Goal: Task Accomplishment & Management: Complete application form

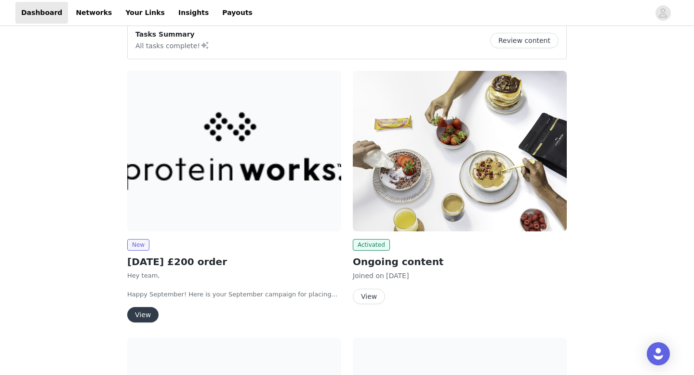
scroll to position [28, 0]
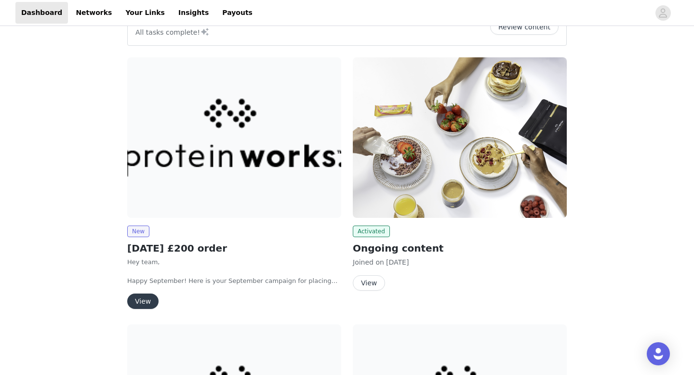
click at [137, 297] on button "View" at bounding box center [142, 300] width 31 height 15
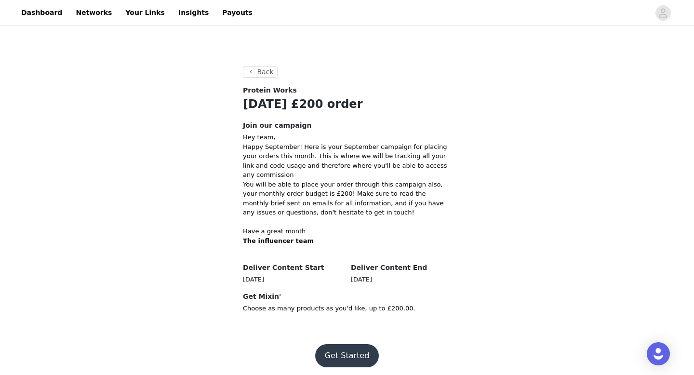
scroll to position [108, 0]
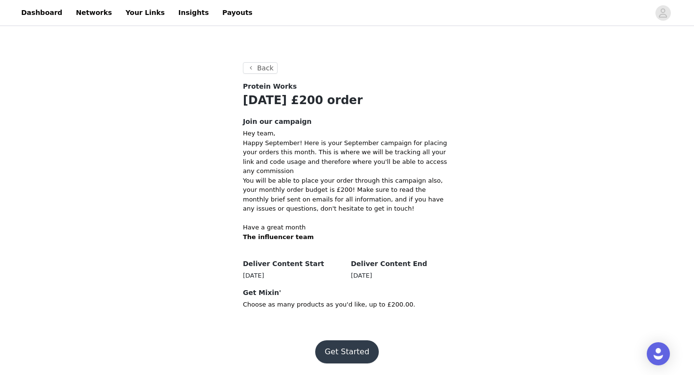
click at [357, 361] on button "Get Started" at bounding box center [347, 351] width 64 height 23
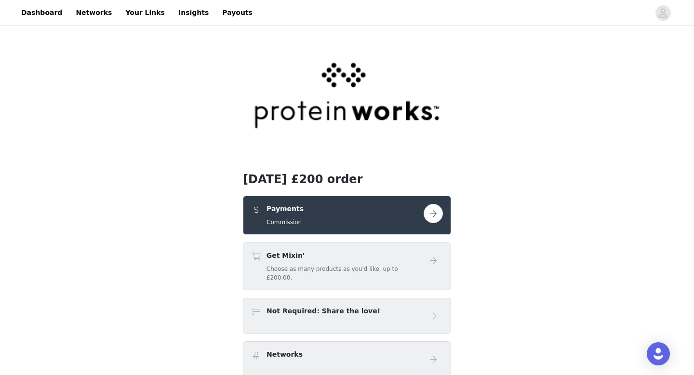
click at [347, 221] on div "Payments Commission" at bounding box center [337, 215] width 172 height 23
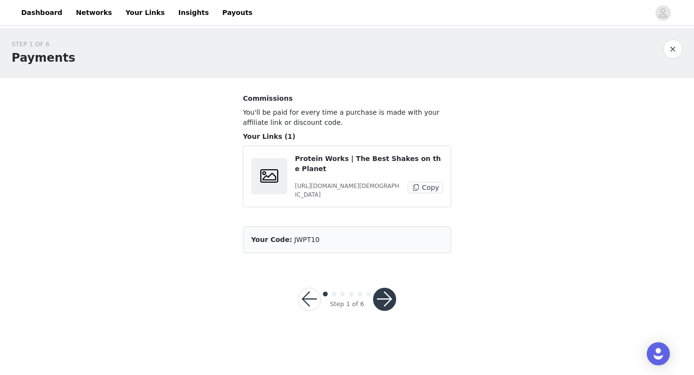
click at [381, 297] on button "button" at bounding box center [384, 299] width 23 height 23
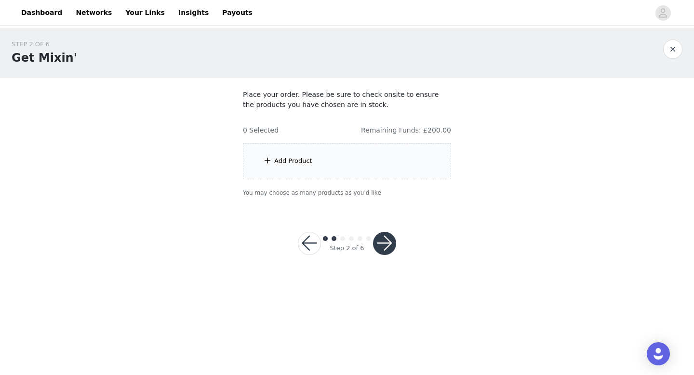
click at [323, 157] on div "Add Product" at bounding box center [347, 161] width 208 height 36
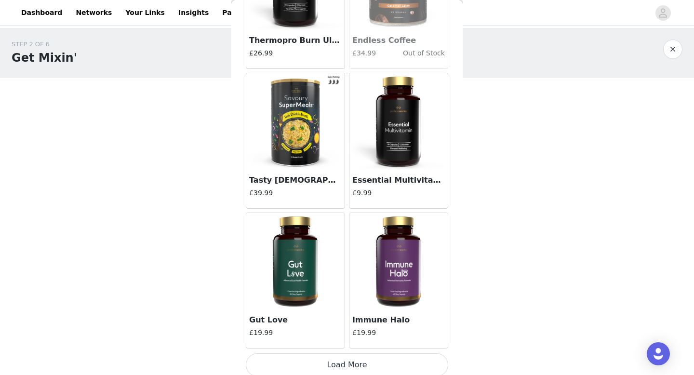
scroll to position [1099, 0]
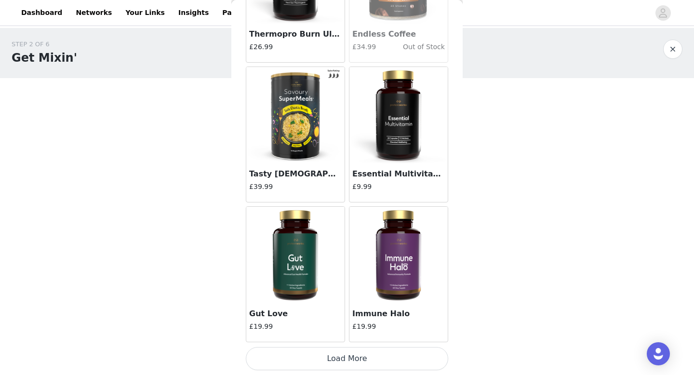
click at [324, 355] on button "Load More" at bounding box center [347, 358] width 202 height 23
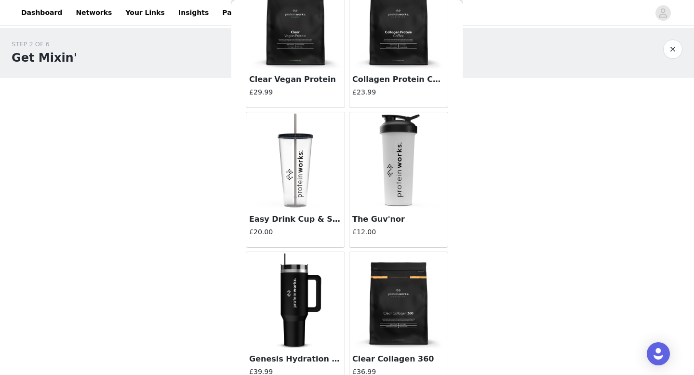
scroll to position [2496, 0]
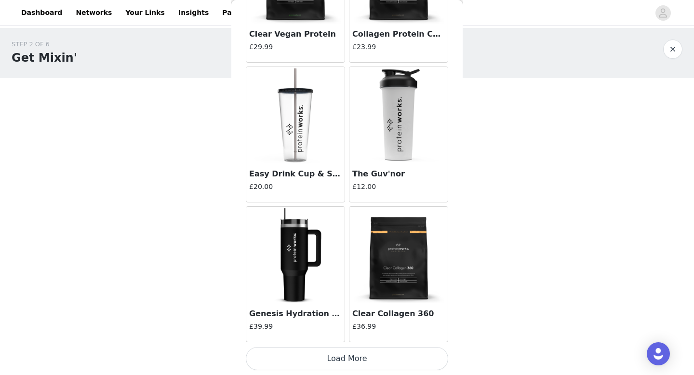
click at [345, 356] on button "Load More" at bounding box center [347, 358] width 202 height 23
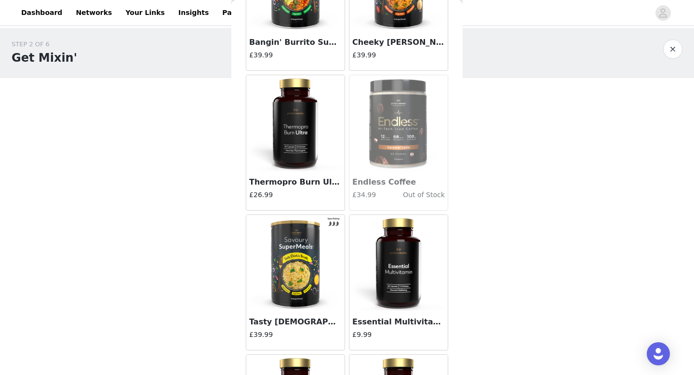
scroll to position [948, 0]
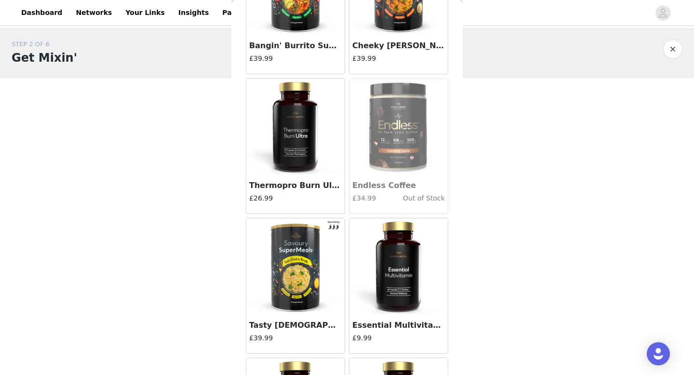
click at [388, 281] on img at bounding box center [398, 266] width 96 height 96
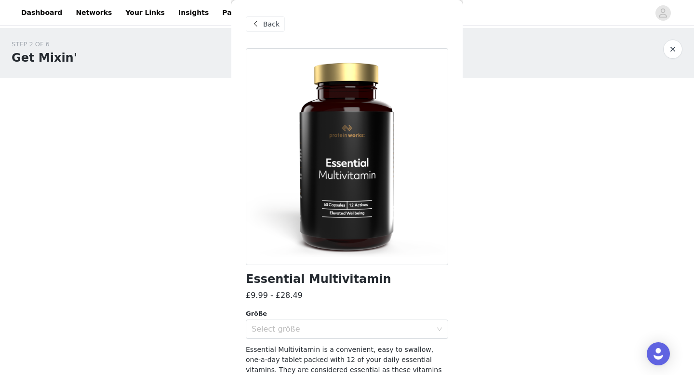
scroll to position [44, 0]
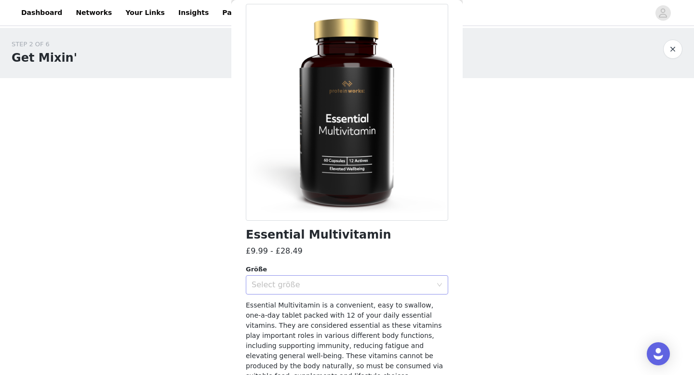
click at [313, 280] on div "Select größe" at bounding box center [341, 285] width 180 height 10
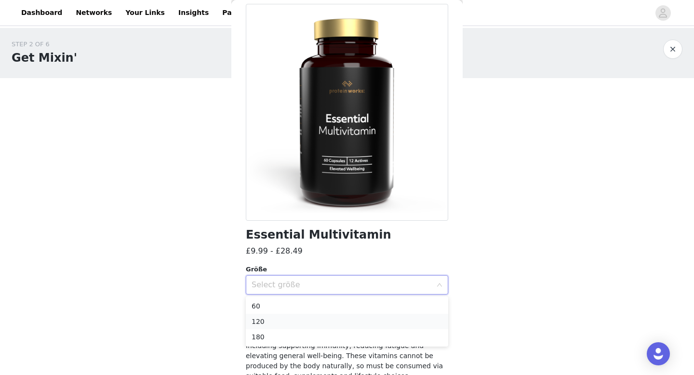
click at [271, 316] on li "120" at bounding box center [347, 321] width 202 height 15
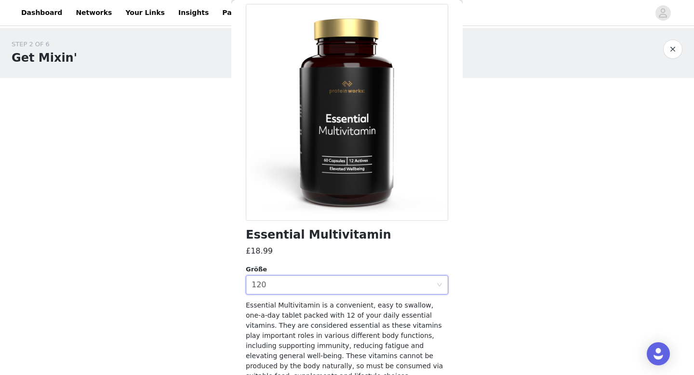
click at [482, 252] on div "STEP 2 OF 6 Get Mixin' Place your order. Please be sure to check onsite to ensu…" at bounding box center [347, 153] width 694 height 250
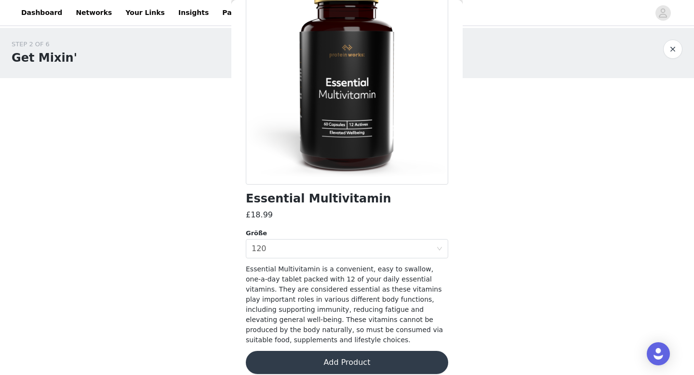
click at [309, 353] on button "Add Product" at bounding box center [347, 362] width 202 height 23
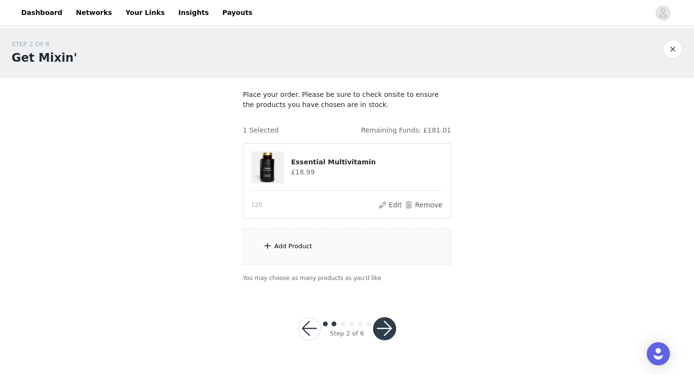
click at [293, 250] on div "Add Product" at bounding box center [293, 246] width 38 height 10
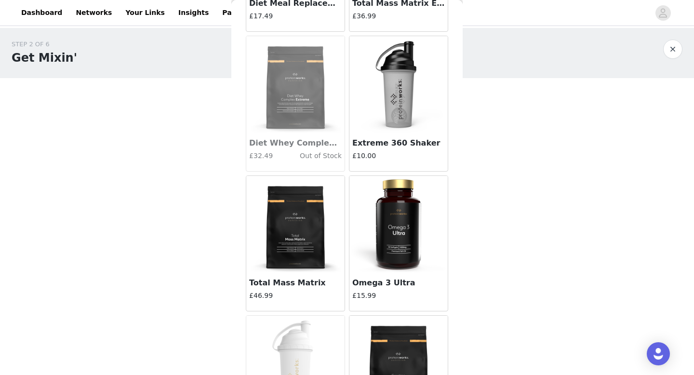
scroll to position [5290, 0]
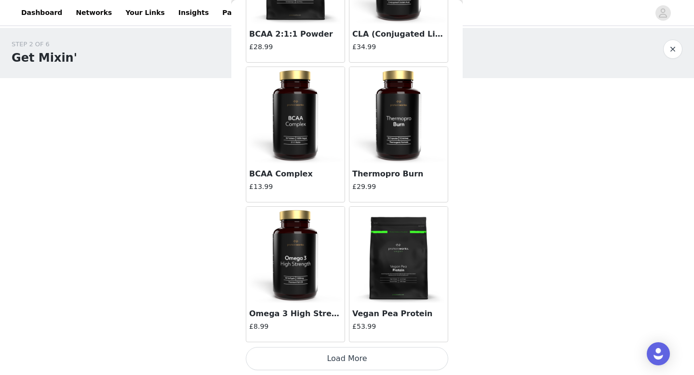
click at [312, 356] on button "Load More" at bounding box center [347, 358] width 202 height 23
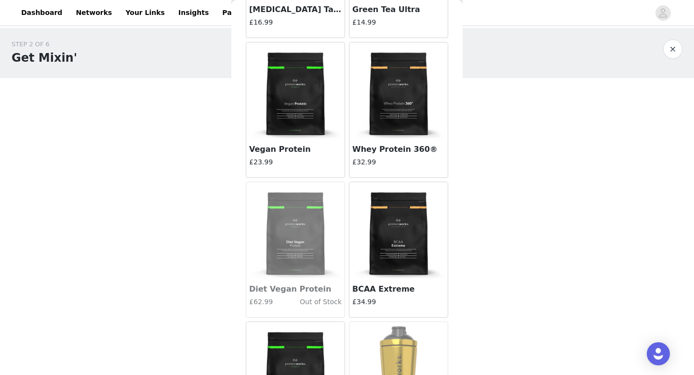
scroll to position [6686, 0]
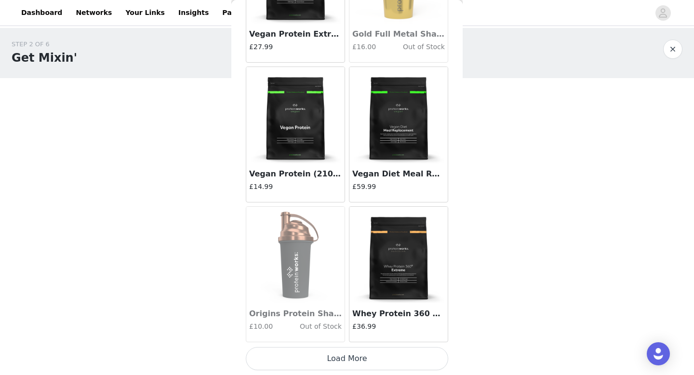
click at [336, 361] on button "Load More" at bounding box center [347, 358] width 202 height 23
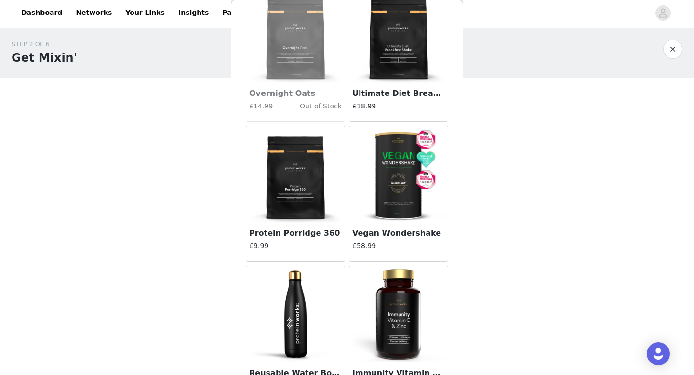
scroll to position [7473, 0]
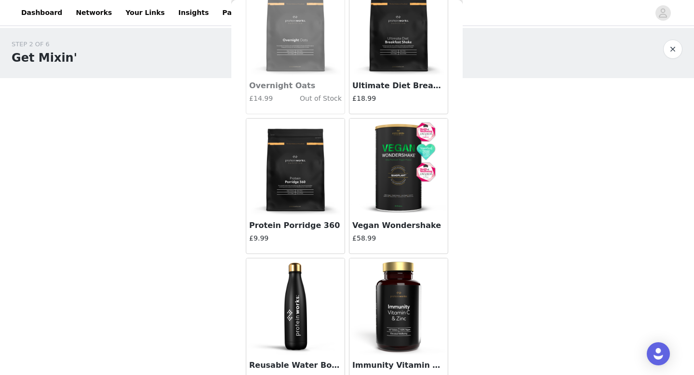
click at [287, 131] on img at bounding box center [295, 166] width 96 height 96
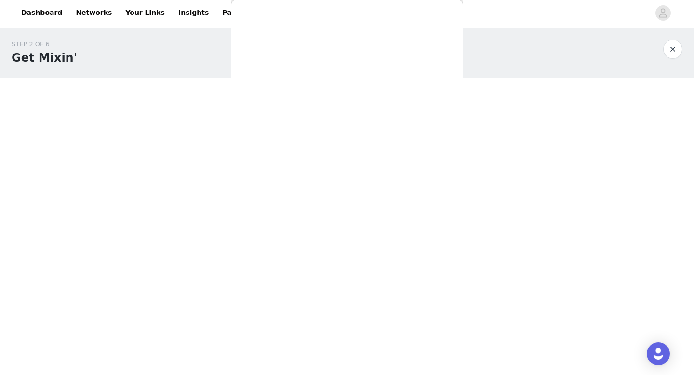
scroll to position [0, 0]
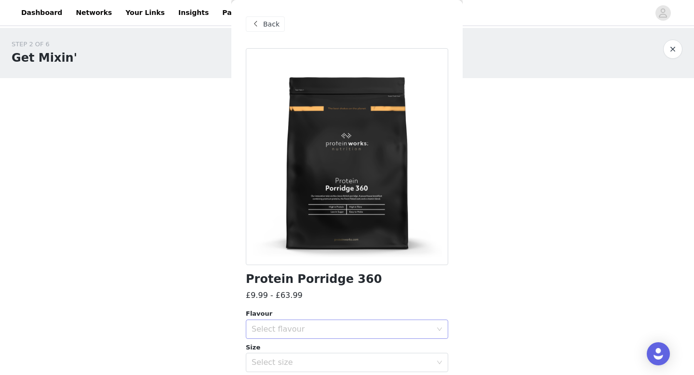
click at [291, 332] on div "Select flavour" at bounding box center [341, 329] width 180 height 10
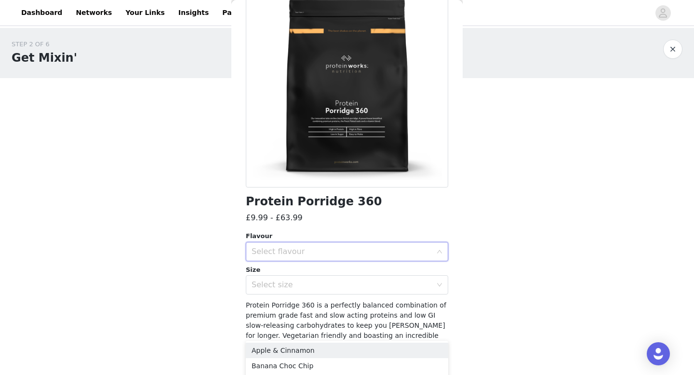
scroll to position [126, 0]
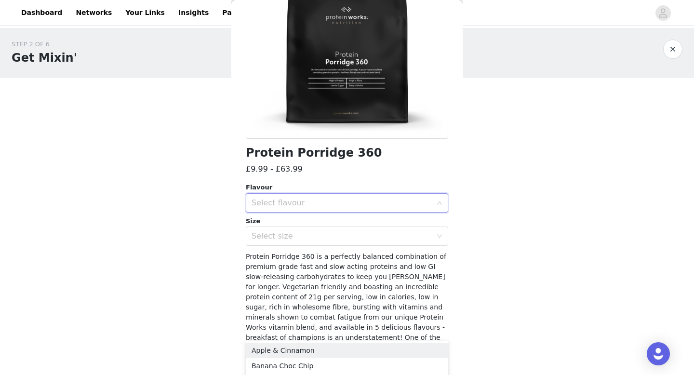
click at [312, 200] on div "Select flavour" at bounding box center [341, 203] width 180 height 10
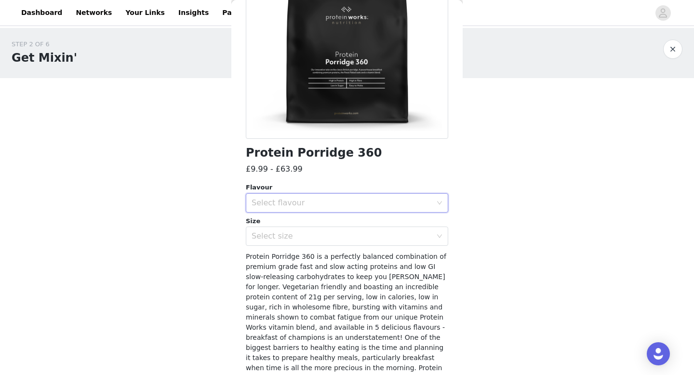
click at [310, 200] on div "Select flavour" at bounding box center [341, 203] width 180 height 10
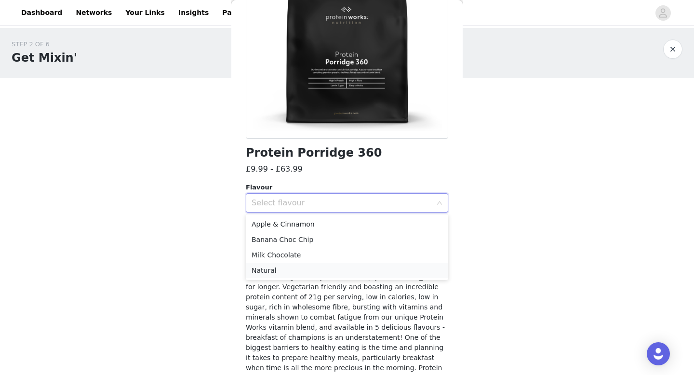
click at [269, 271] on li "Natural" at bounding box center [347, 270] width 202 height 15
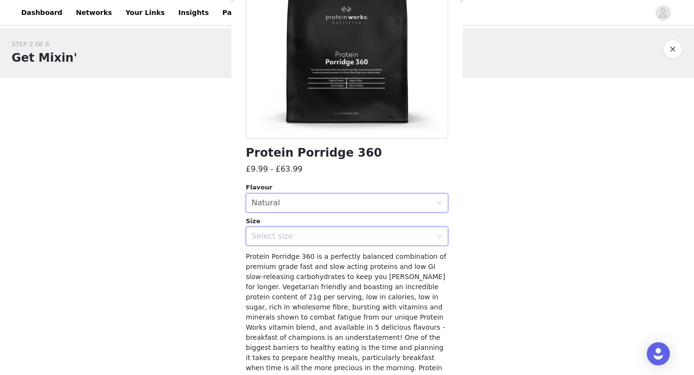
click at [290, 242] on div "Select size" at bounding box center [343, 236] width 184 height 18
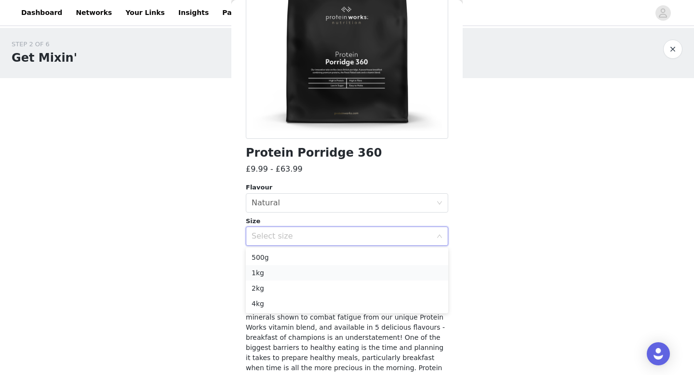
click at [272, 273] on li "1kg" at bounding box center [347, 272] width 202 height 15
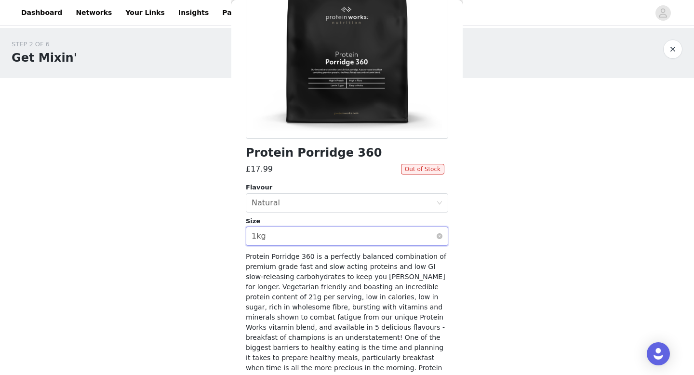
click at [278, 235] on div "Select size 1kg" at bounding box center [343, 236] width 184 height 18
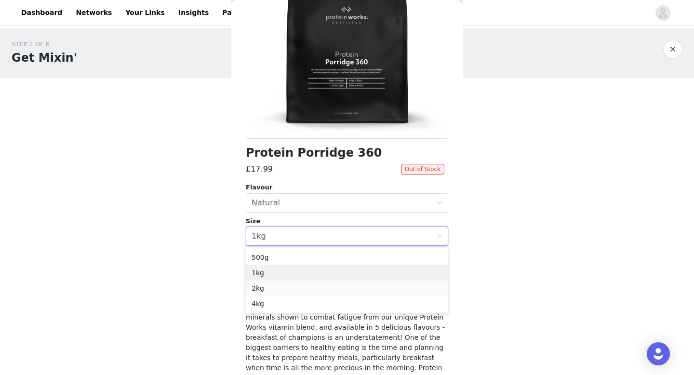
click at [267, 283] on li "2kg" at bounding box center [347, 287] width 202 height 15
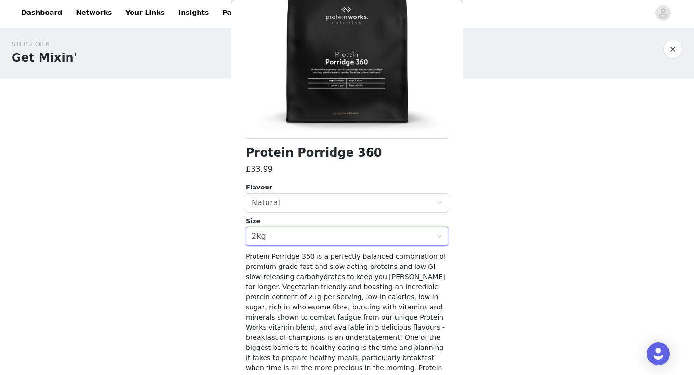
click at [509, 265] on div "STEP 2 OF 6 Get Mixin' Place your order. Please be sure to check onsite to ensu…" at bounding box center [347, 161] width 694 height 266
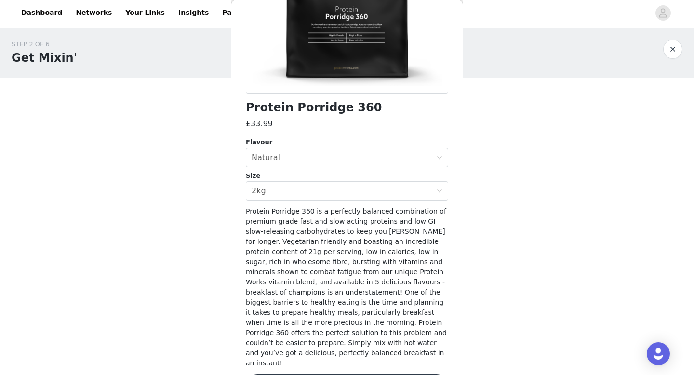
scroll to position [195, 0]
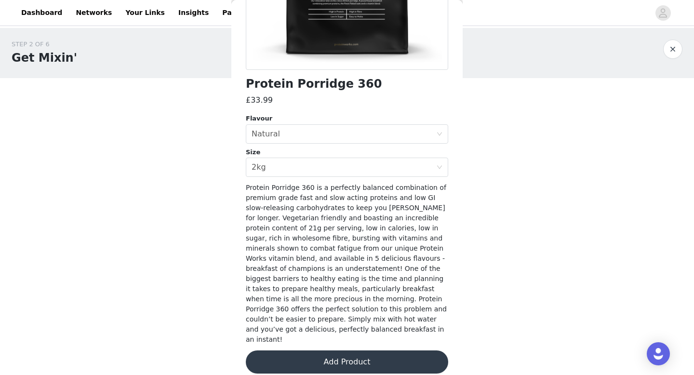
click at [319, 357] on button "Add Product" at bounding box center [347, 361] width 202 height 23
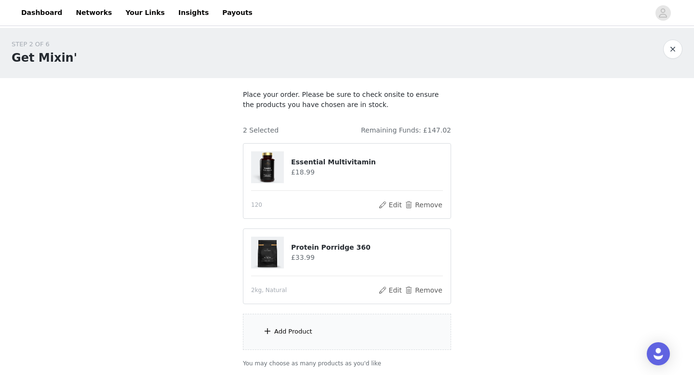
click at [330, 335] on div "Add Product" at bounding box center [347, 332] width 208 height 36
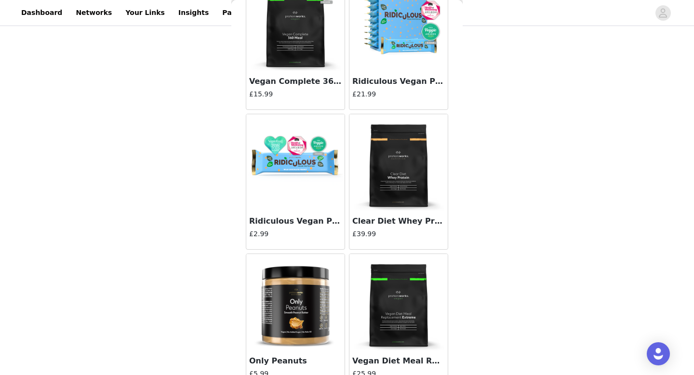
scroll to position [8035, 0]
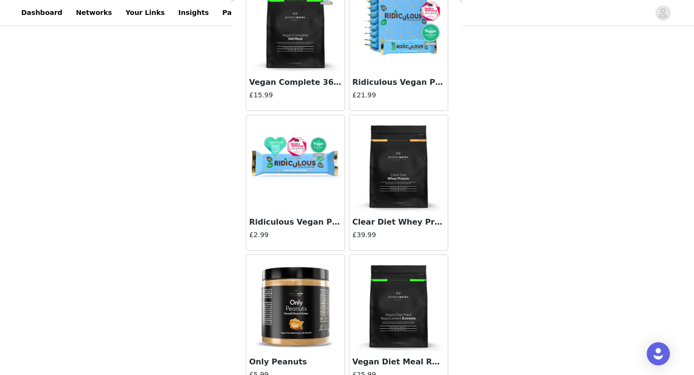
click at [405, 181] on img at bounding box center [398, 163] width 96 height 96
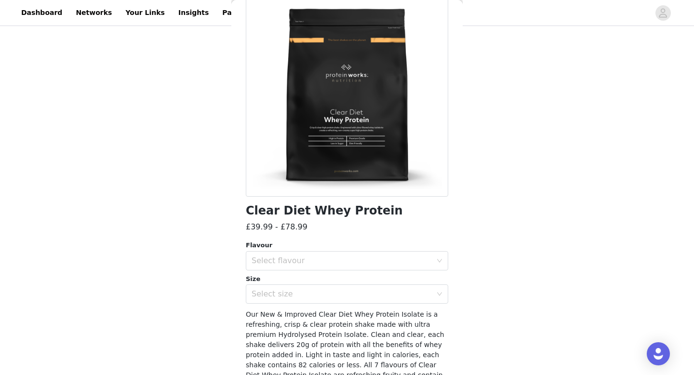
scroll to position [91, 0]
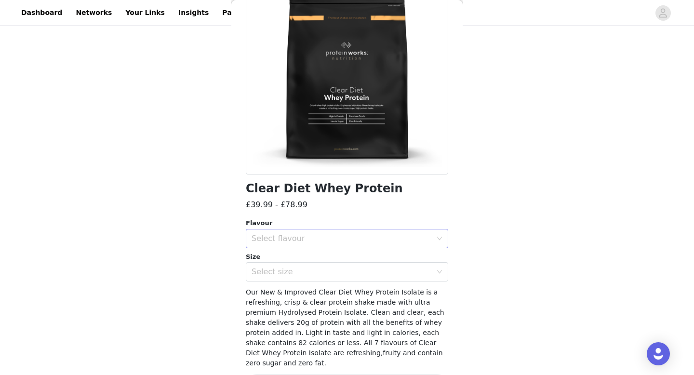
click at [302, 239] on div "Select flavour" at bounding box center [341, 239] width 180 height 10
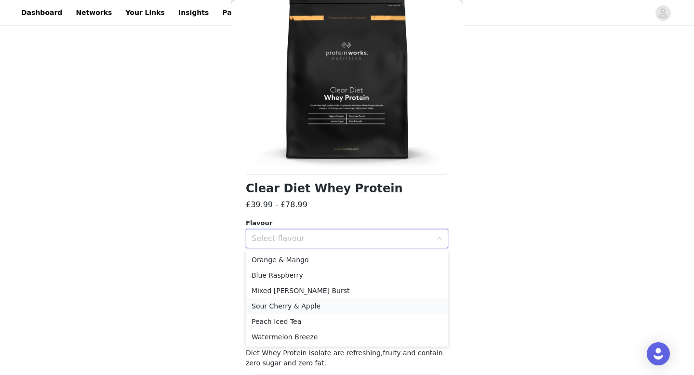
click at [275, 304] on li "Sour Cherry & Apple" at bounding box center [347, 305] width 202 height 15
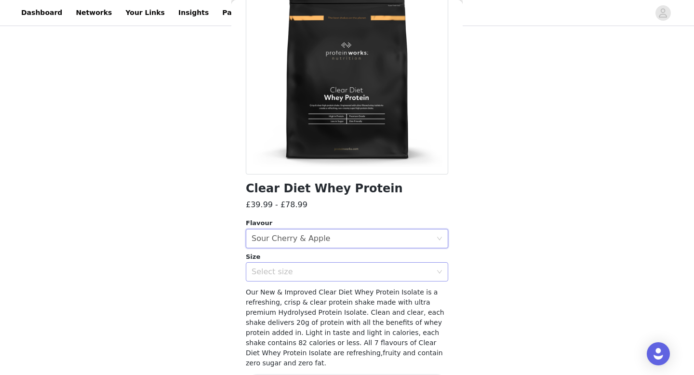
click at [348, 272] on div "Select size" at bounding box center [341, 272] width 180 height 10
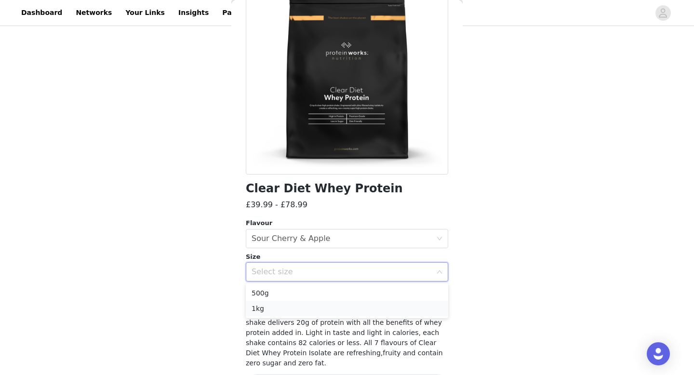
click at [301, 305] on li "1kg" at bounding box center [347, 308] width 202 height 15
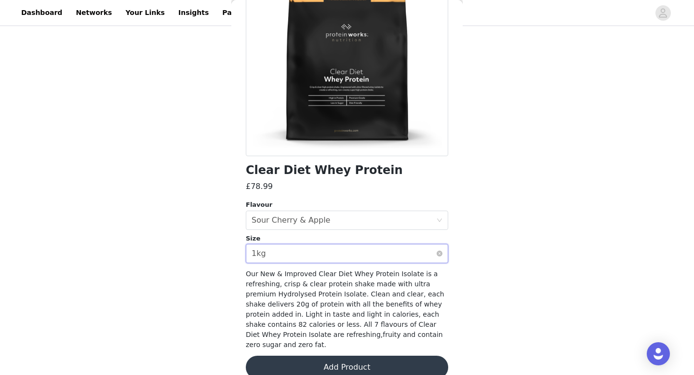
scroll to position [109, 0]
click at [378, 254] on div "Select size 1kg" at bounding box center [343, 253] width 184 height 18
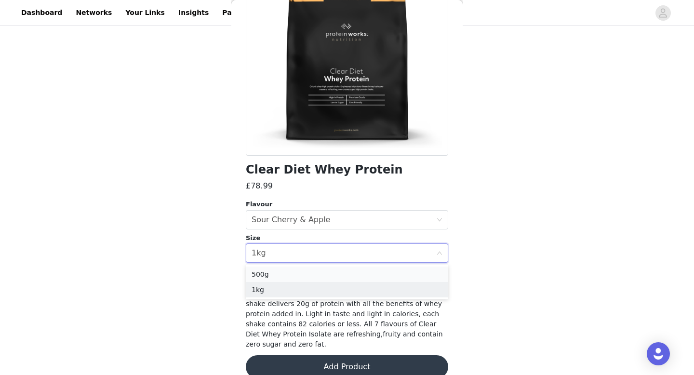
click at [295, 272] on li "500g" at bounding box center [347, 273] width 202 height 15
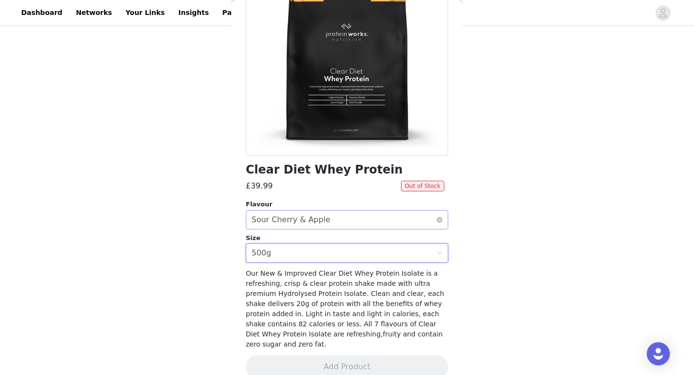
click at [313, 225] on div "Sour Cherry & Apple" at bounding box center [290, 219] width 79 height 18
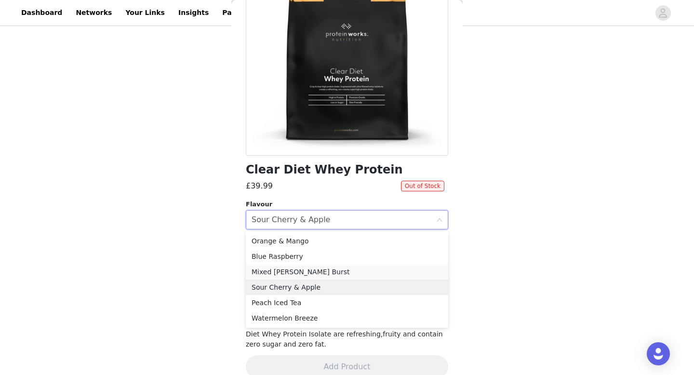
click at [280, 266] on li "Mixed Berry Burst" at bounding box center [347, 271] width 202 height 15
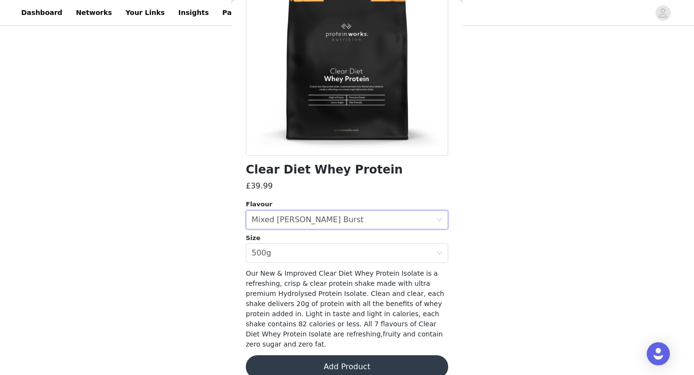
click at [286, 359] on button "Add Product" at bounding box center [347, 366] width 202 height 23
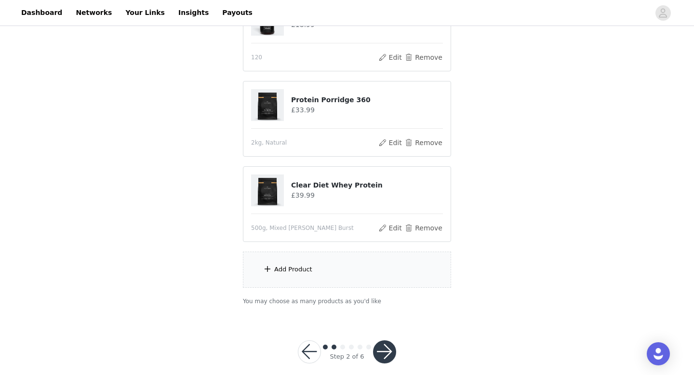
scroll to position [152, 0]
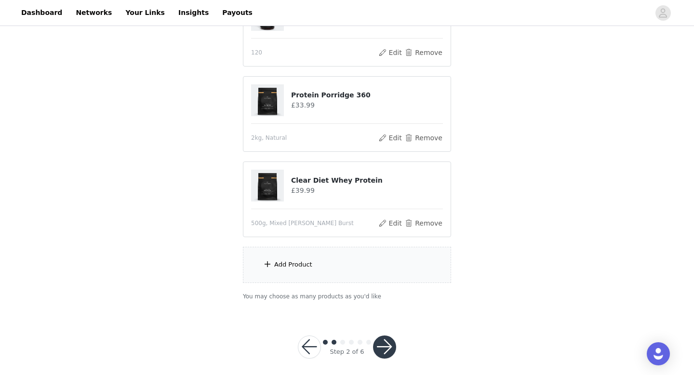
click at [309, 263] on div "Add Product" at bounding box center [293, 265] width 38 height 10
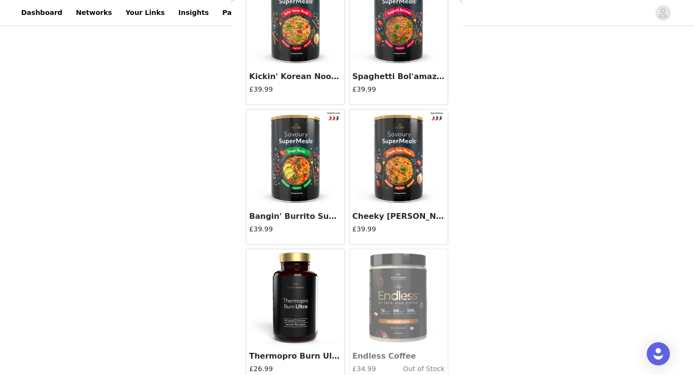
scroll to position [2254, 0]
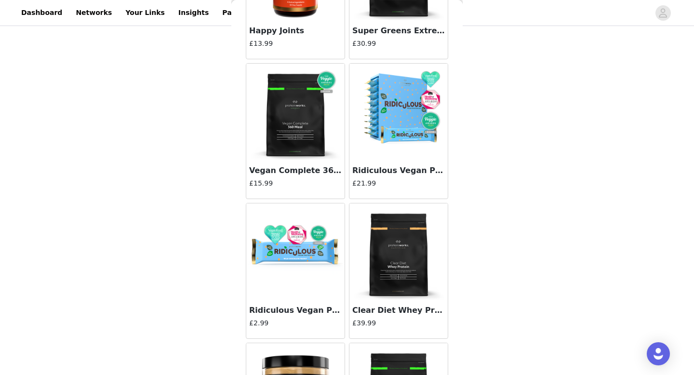
click at [400, 262] on img at bounding box center [398, 251] width 96 height 96
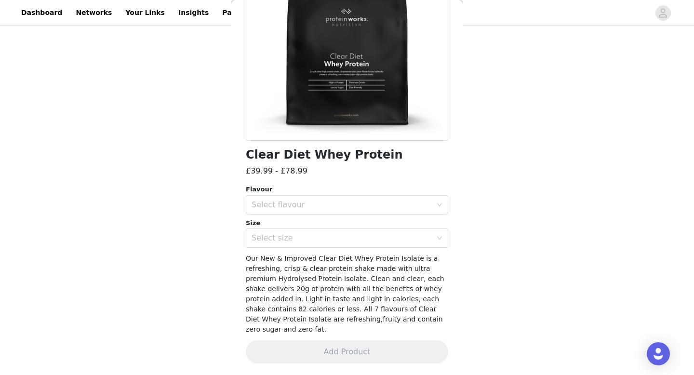
scroll to position [114, 0]
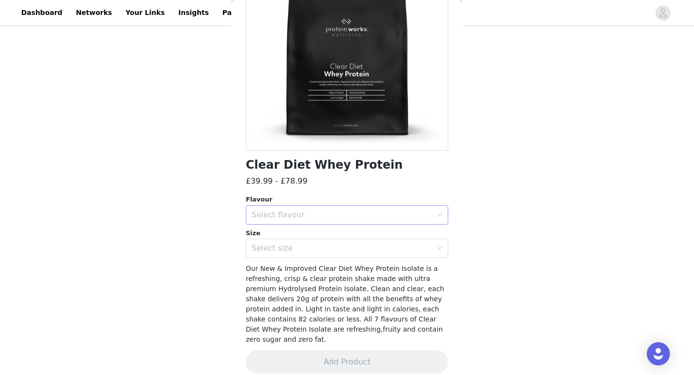
click at [338, 222] on div "Select flavour" at bounding box center [343, 215] width 184 height 18
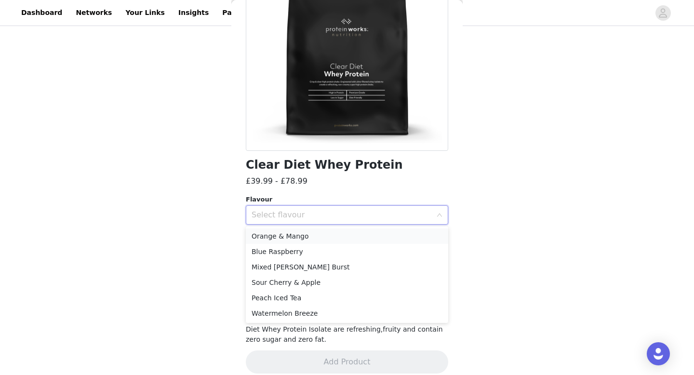
click at [292, 231] on li "Orange & Mango" at bounding box center [347, 235] width 202 height 15
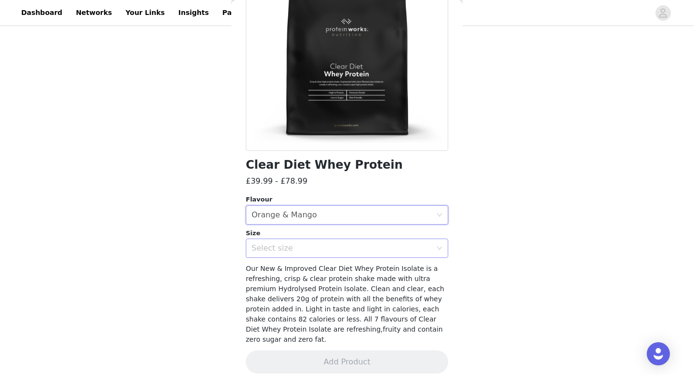
click at [279, 248] on div "Select size" at bounding box center [341, 248] width 180 height 10
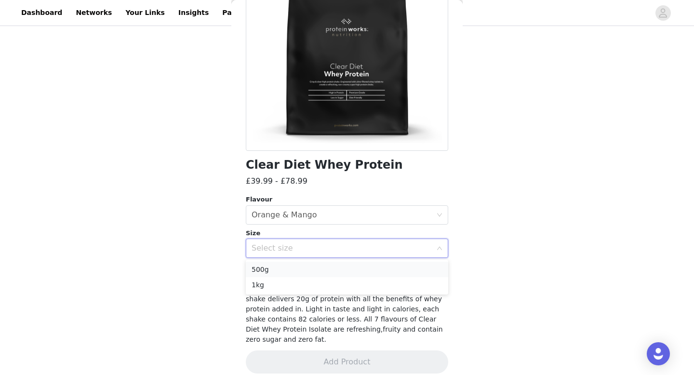
click at [274, 272] on li "500g" at bounding box center [347, 269] width 202 height 15
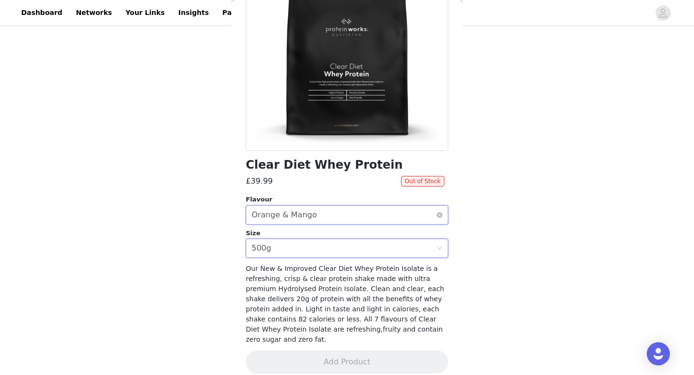
click at [288, 214] on div "Orange & Mango" at bounding box center [283, 215] width 65 height 18
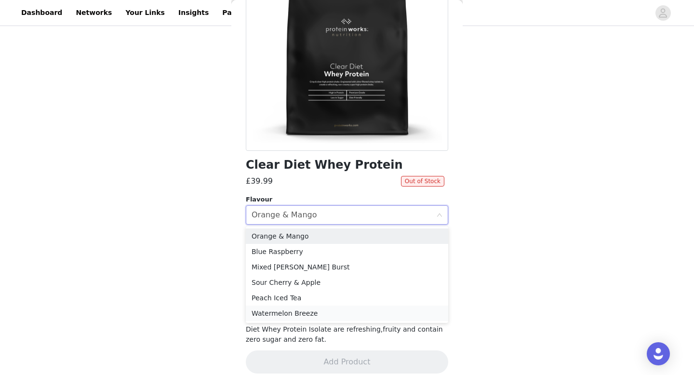
click at [273, 310] on li "Watermelon Breeze" at bounding box center [347, 312] width 202 height 15
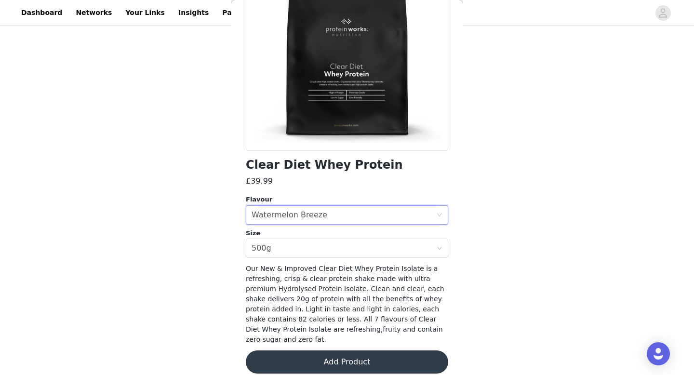
click at [285, 358] on button "Add Product" at bounding box center [347, 361] width 202 height 23
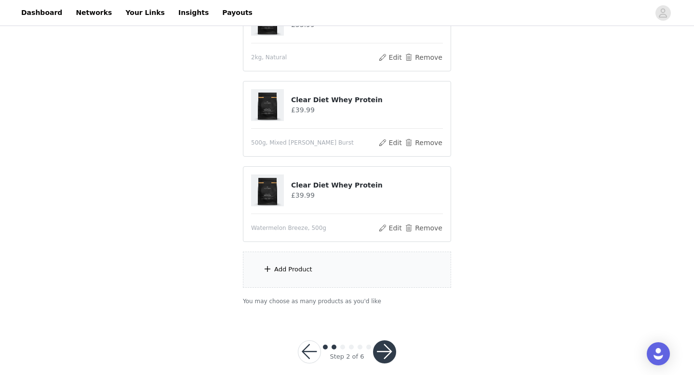
scroll to position [244, 0]
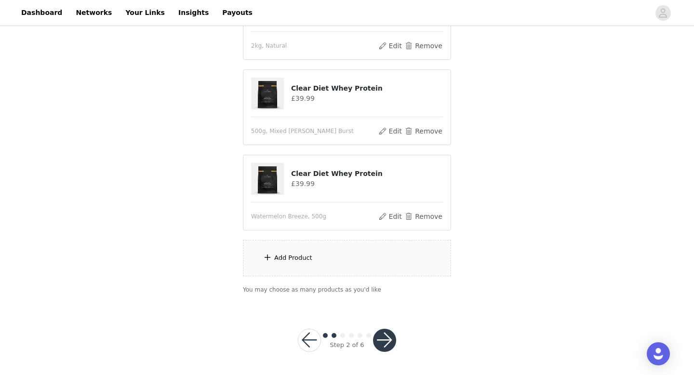
click at [336, 259] on div "Add Product" at bounding box center [347, 258] width 208 height 36
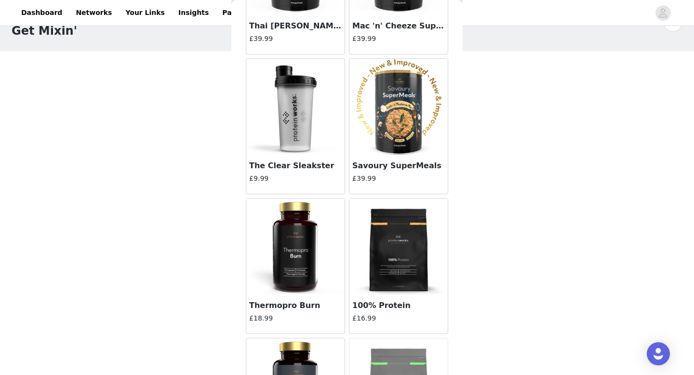
scroll to position [1805, 0]
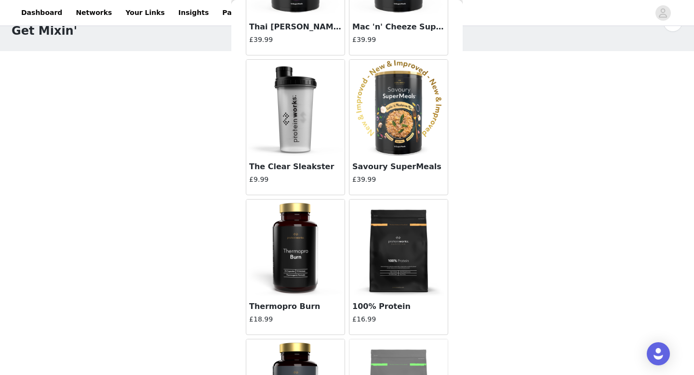
click at [396, 266] on img at bounding box center [398, 247] width 96 height 96
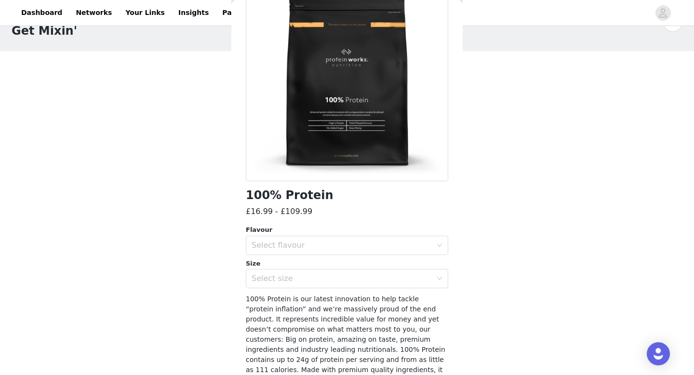
scroll to position [126, 0]
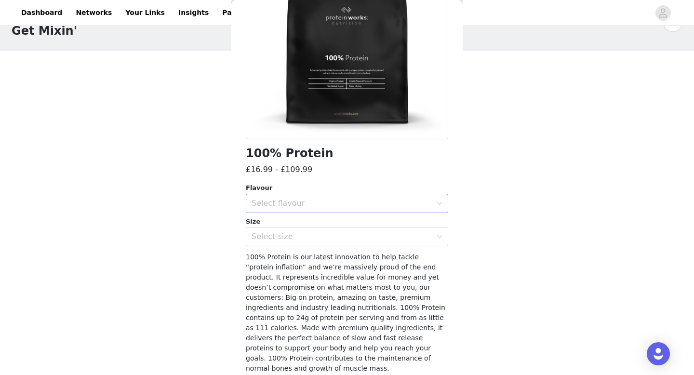
click at [294, 198] on div "Select flavour" at bounding box center [341, 203] width 180 height 10
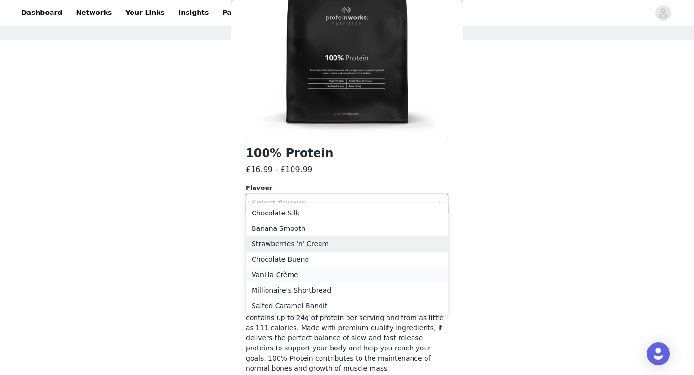
scroll to position [39, 0]
click at [274, 211] on li "Chocolate Silk" at bounding box center [347, 212] width 202 height 15
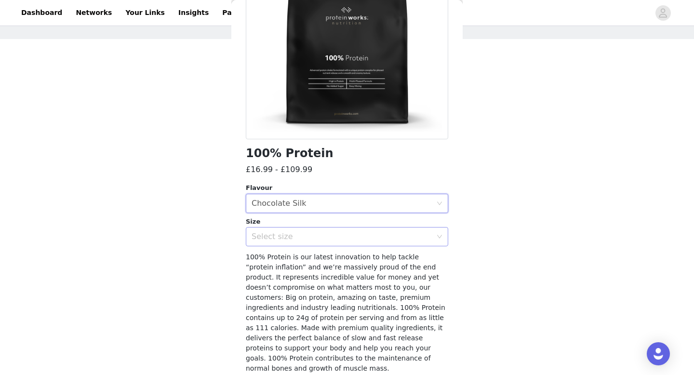
click at [303, 237] on div "Select size" at bounding box center [341, 237] width 180 height 10
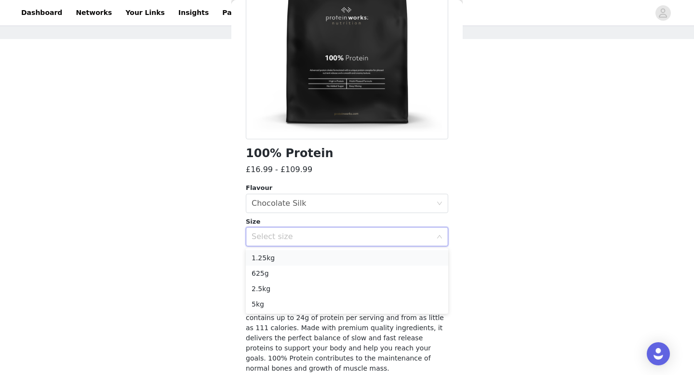
click at [278, 257] on li "1.25kg" at bounding box center [347, 257] width 202 height 15
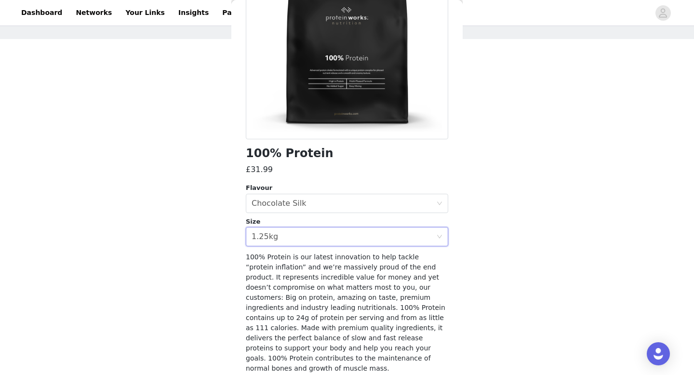
scroll to position [155, 0]
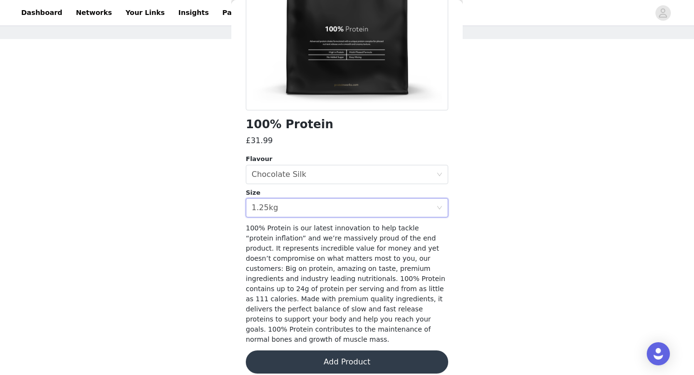
click at [280, 350] on button "Add Product" at bounding box center [347, 361] width 202 height 23
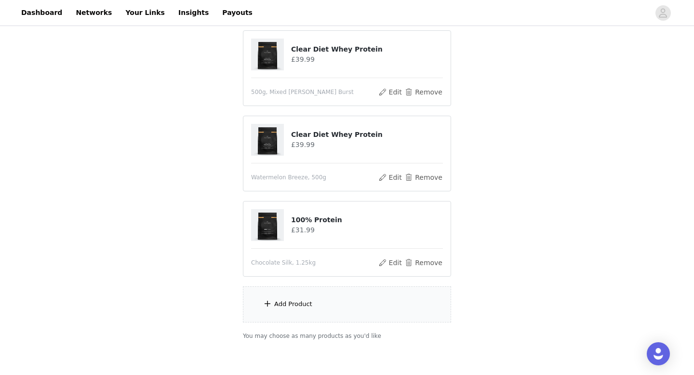
scroll to position [329, 0]
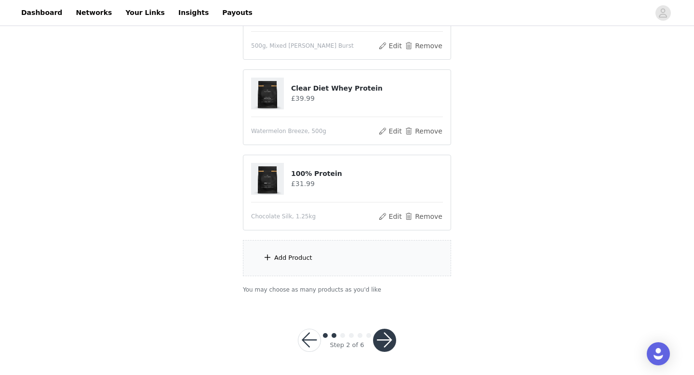
click at [265, 264] on div "Add Product" at bounding box center [347, 258] width 208 height 36
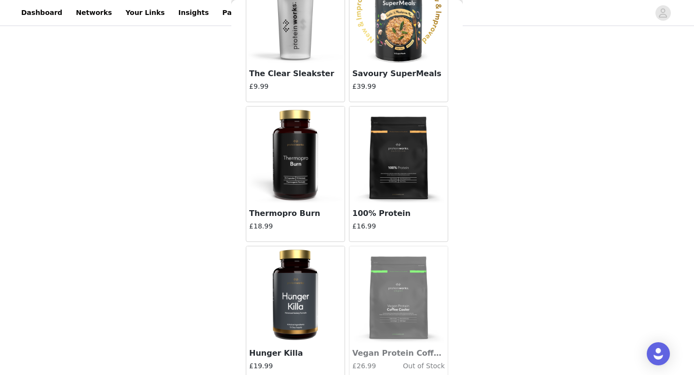
scroll to position [1899, 0]
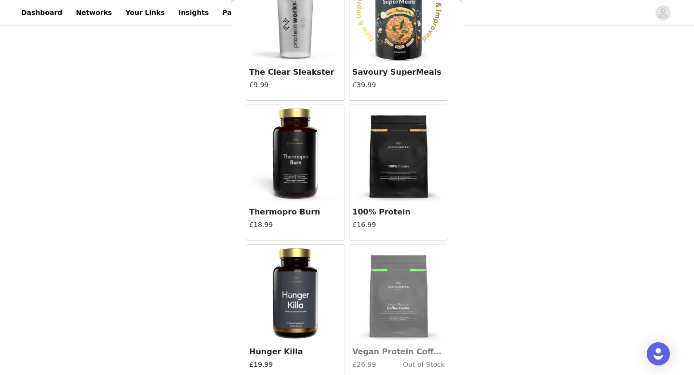
click at [413, 158] on img at bounding box center [398, 153] width 96 height 96
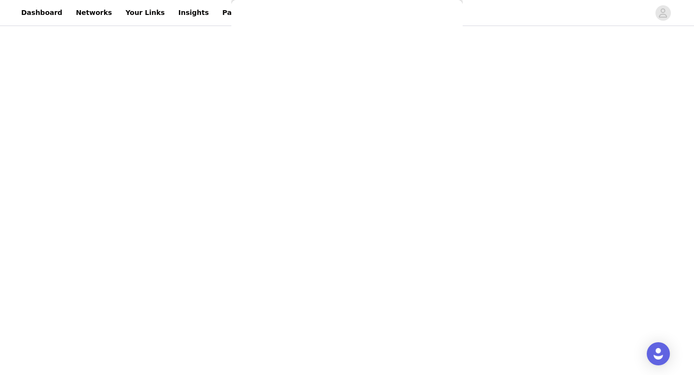
scroll to position [155, 0]
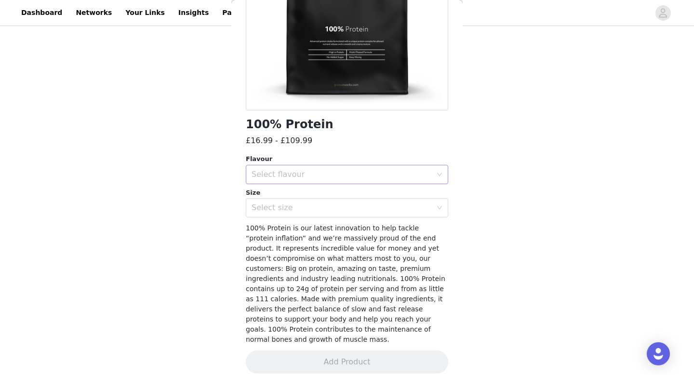
click at [293, 168] on div "Select flavour" at bounding box center [343, 174] width 184 height 18
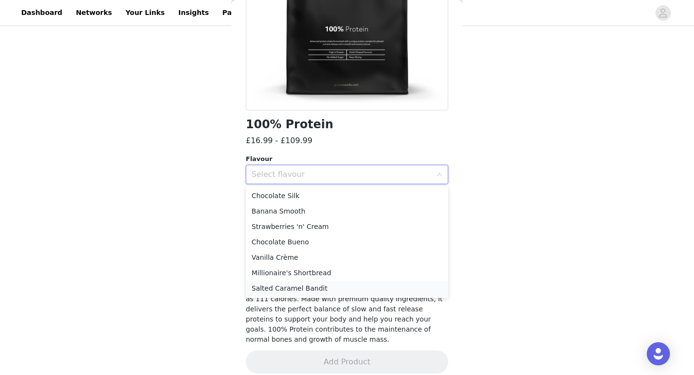
click at [267, 287] on li "Salted Caramel Bandit" at bounding box center [347, 287] width 202 height 15
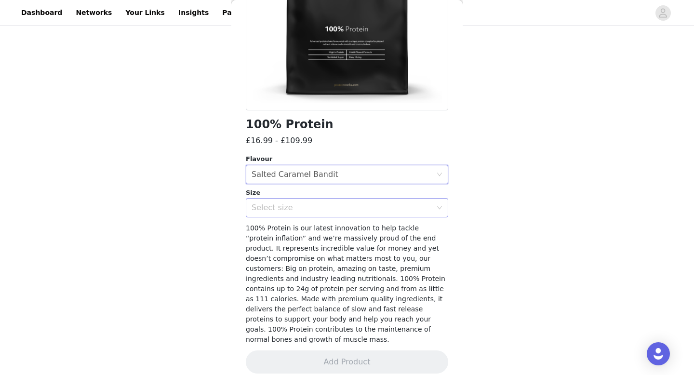
click at [307, 212] on div "Select size" at bounding box center [343, 207] width 184 height 18
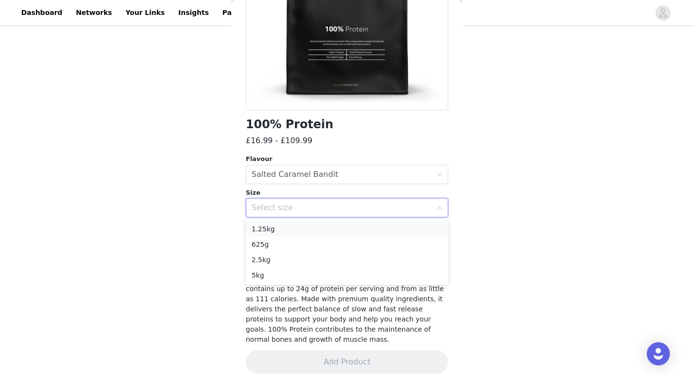
click at [279, 230] on li "1.25kg" at bounding box center [347, 228] width 202 height 15
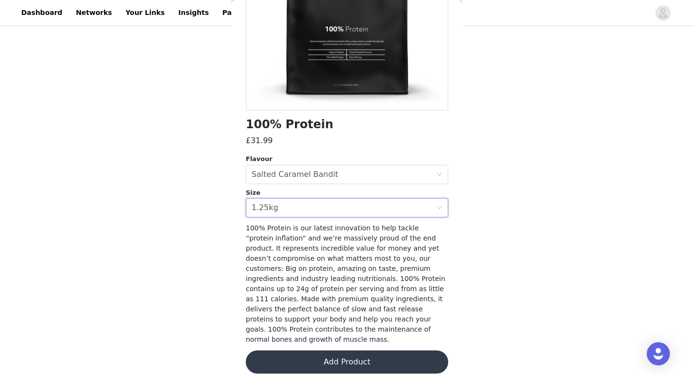
click at [296, 350] on button "Add Product" at bounding box center [347, 361] width 202 height 23
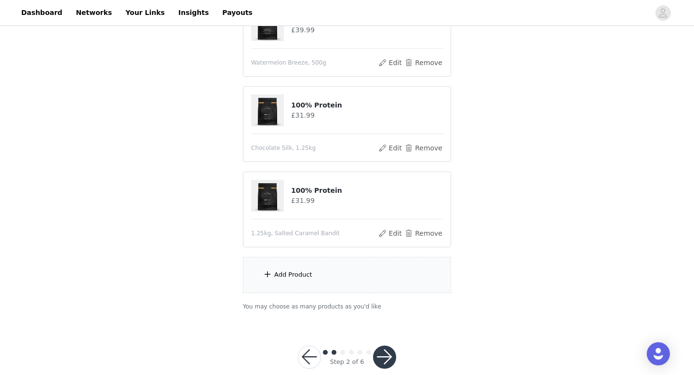
scroll to position [415, 0]
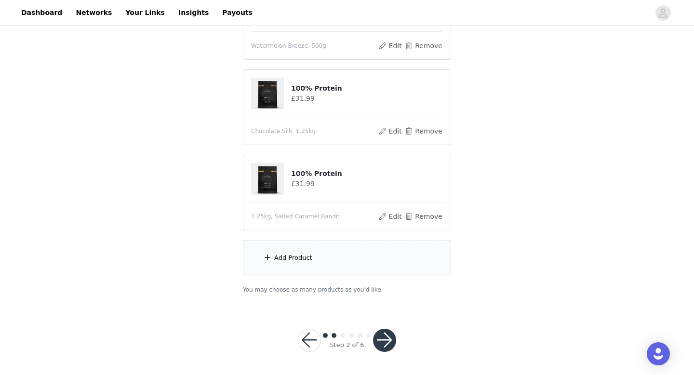
click at [271, 255] on span at bounding box center [268, 257] width 10 height 12
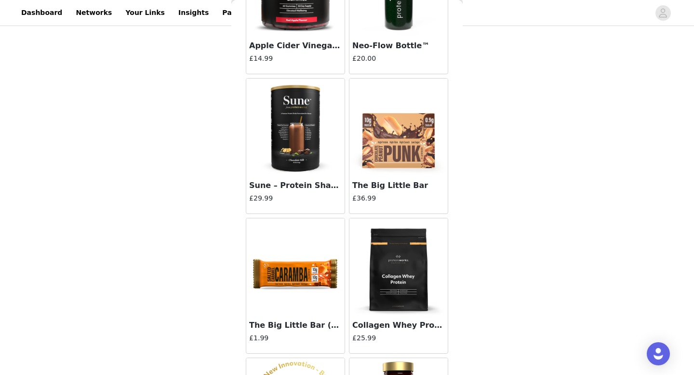
scroll to position [3373, 0]
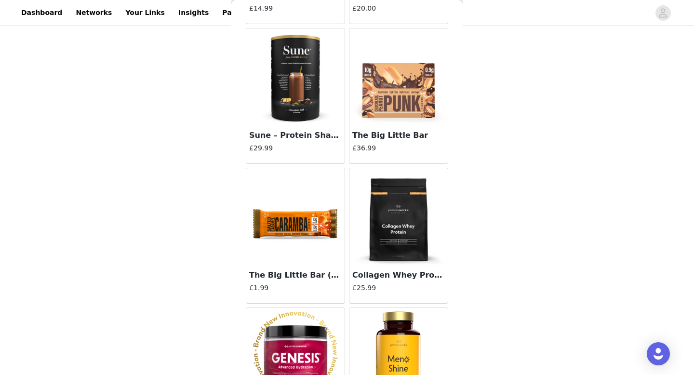
click at [286, 226] on img at bounding box center [295, 216] width 96 height 96
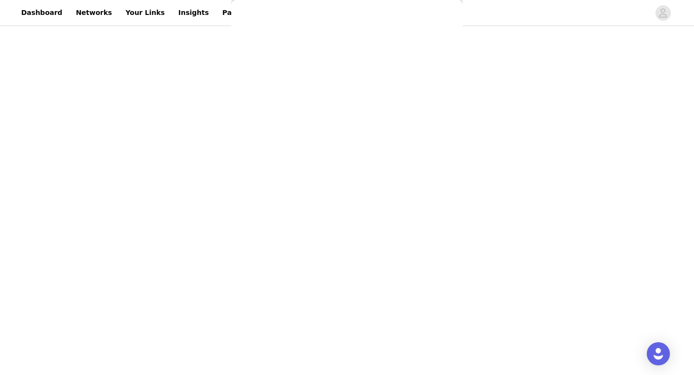
scroll to position [0, 0]
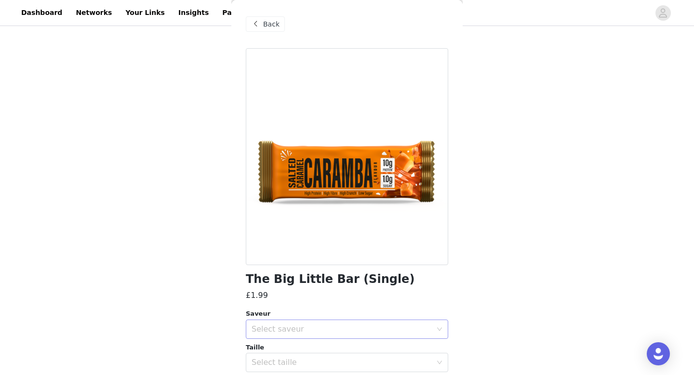
click at [351, 336] on div "Select saveur" at bounding box center [343, 329] width 184 height 18
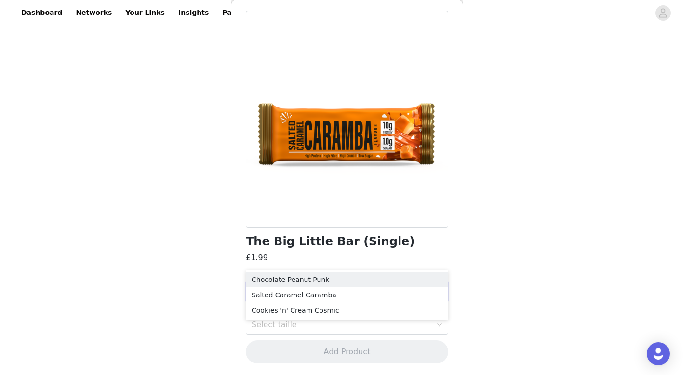
scroll to position [258, 0]
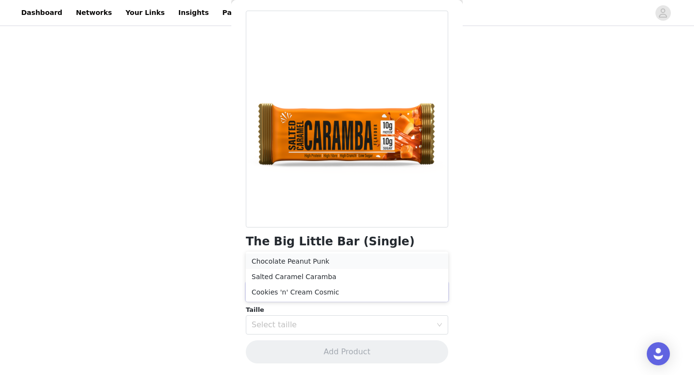
click at [313, 259] on li "Chocolate Peanut Punk" at bounding box center [347, 260] width 202 height 15
click at [288, 329] on div "Select taille" at bounding box center [341, 325] width 180 height 10
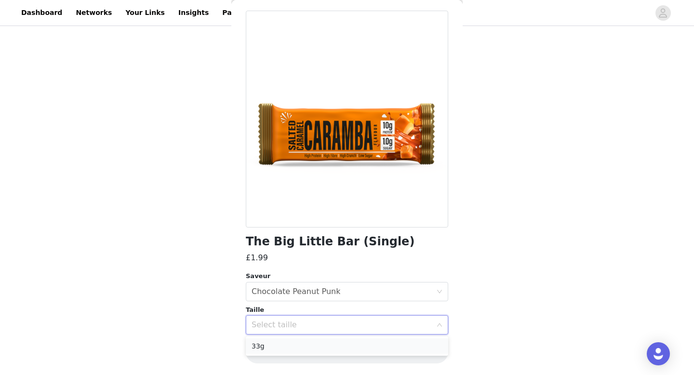
click at [275, 349] on li "33g" at bounding box center [347, 345] width 202 height 15
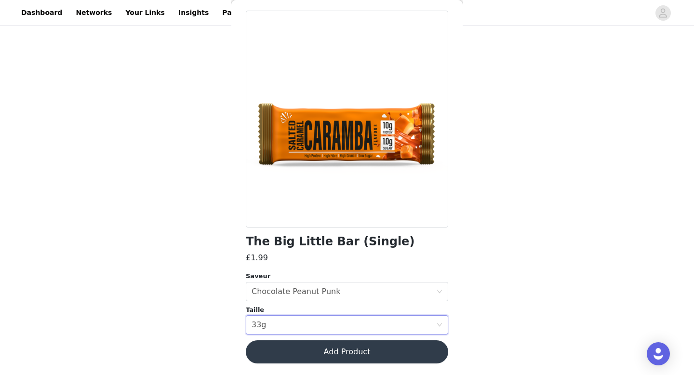
click at [294, 353] on button "Add Product" at bounding box center [347, 351] width 202 height 23
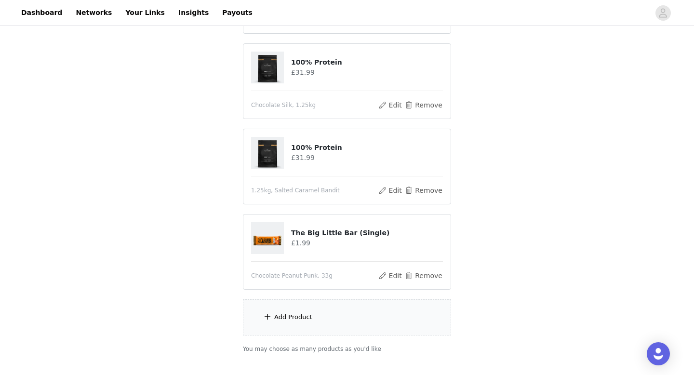
scroll to position [500, 0]
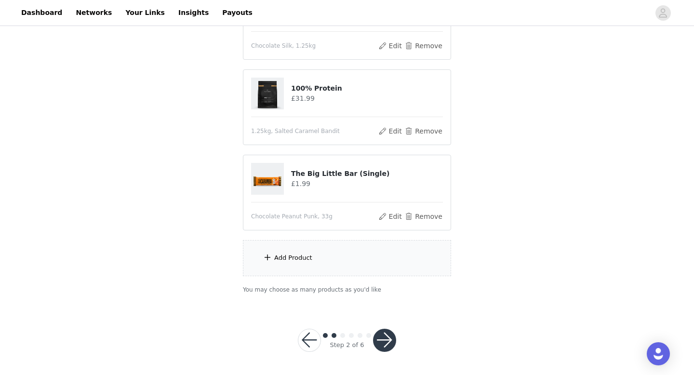
click at [383, 338] on button "button" at bounding box center [384, 339] width 23 height 23
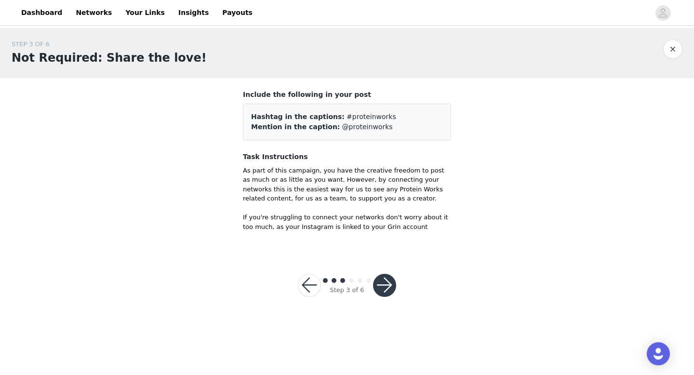
click at [393, 274] on div at bounding box center [384, 285] width 23 height 23
click at [386, 286] on button "button" at bounding box center [384, 285] width 23 height 23
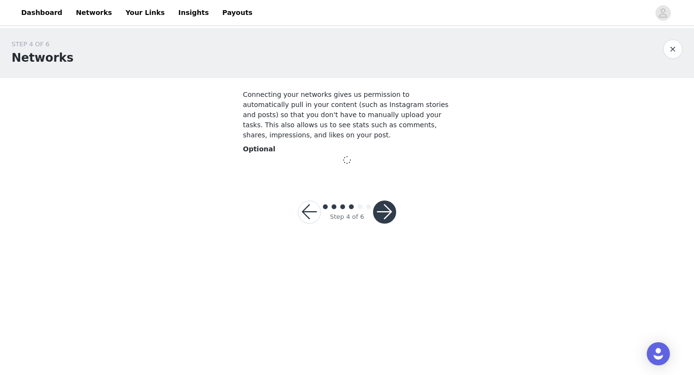
click at [387, 215] on button "button" at bounding box center [384, 211] width 23 height 23
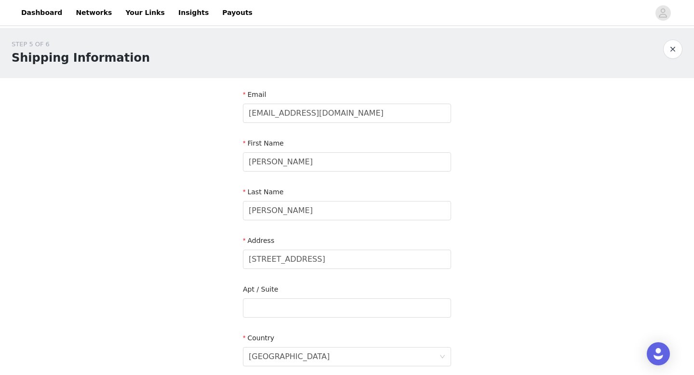
scroll to position [233, 0]
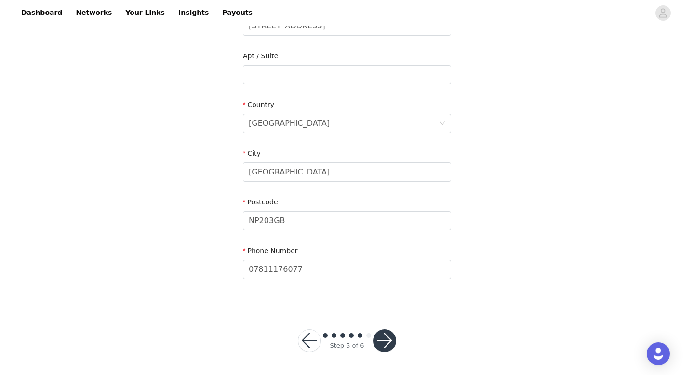
click at [379, 335] on button "button" at bounding box center [384, 340] width 23 height 23
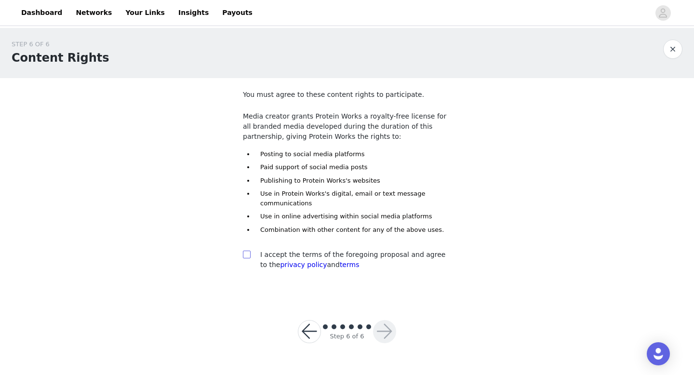
click at [245, 253] on input "checkbox" at bounding box center [246, 253] width 7 height 7
checkbox input "true"
click at [379, 330] on button "button" at bounding box center [384, 331] width 23 height 23
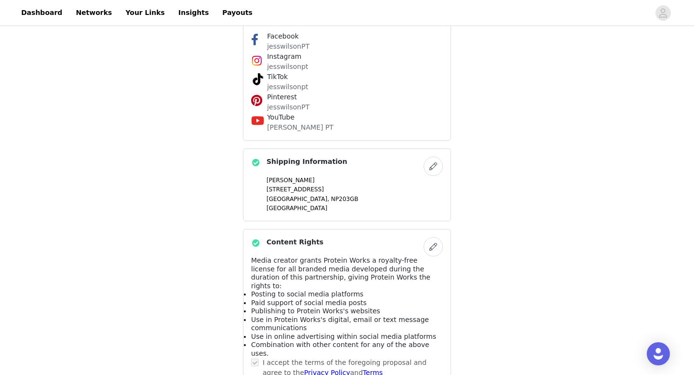
scroll to position [708, 0]
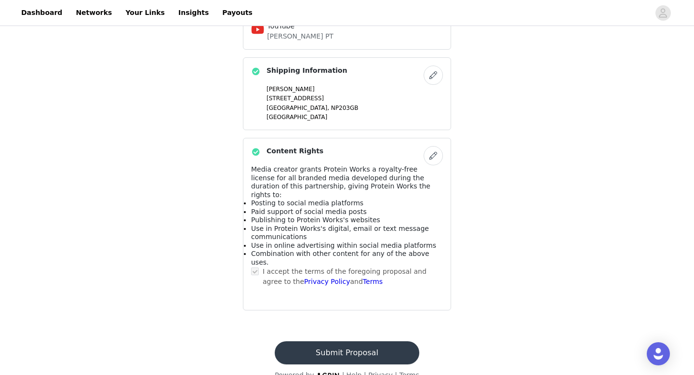
click at [364, 341] on button "Submit Proposal" at bounding box center [347, 352] width 144 height 23
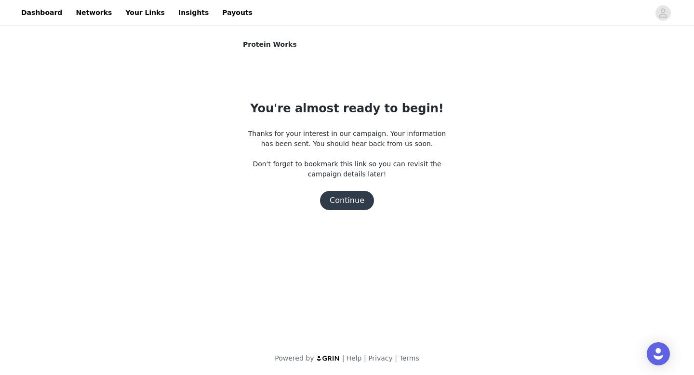
click at [341, 194] on button "Continue" at bounding box center [347, 200] width 54 height 19
